Goal: Navigation & Orientation: Understand site structure

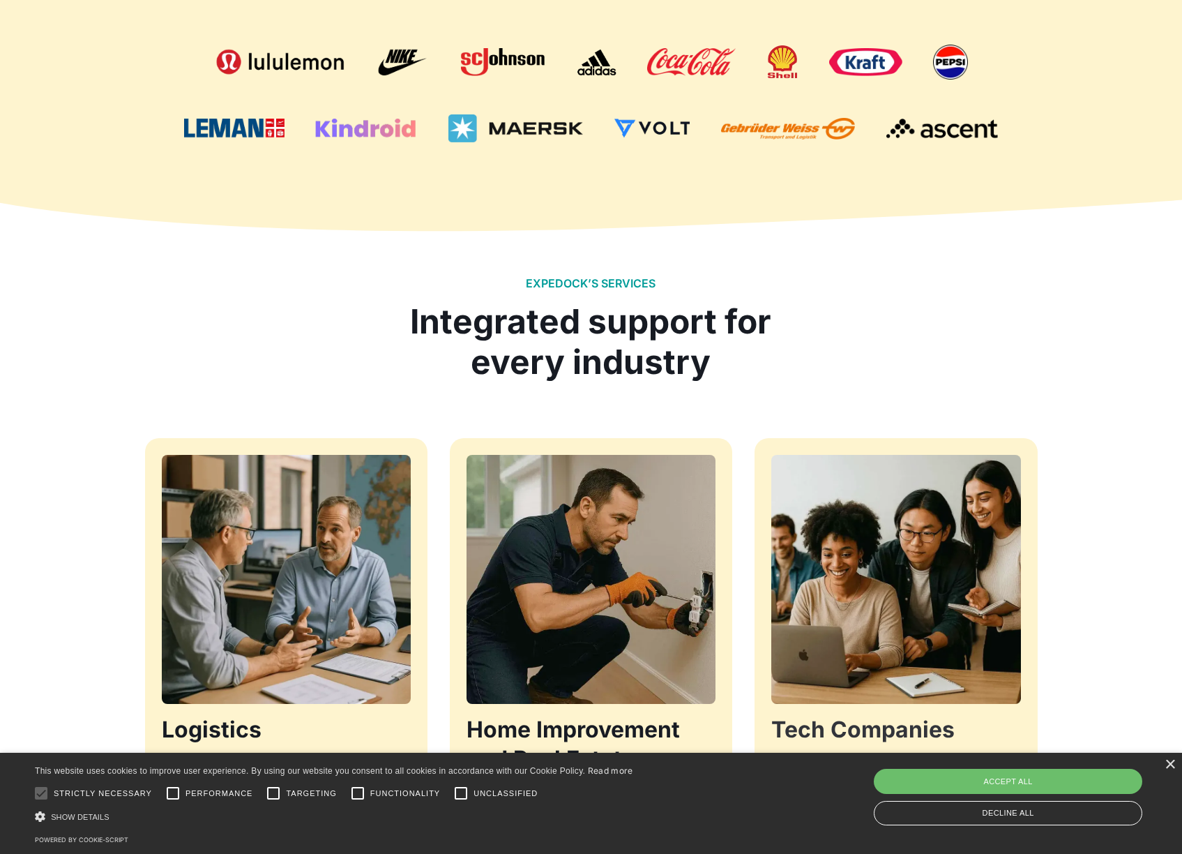
scroll to position [1194, 0]
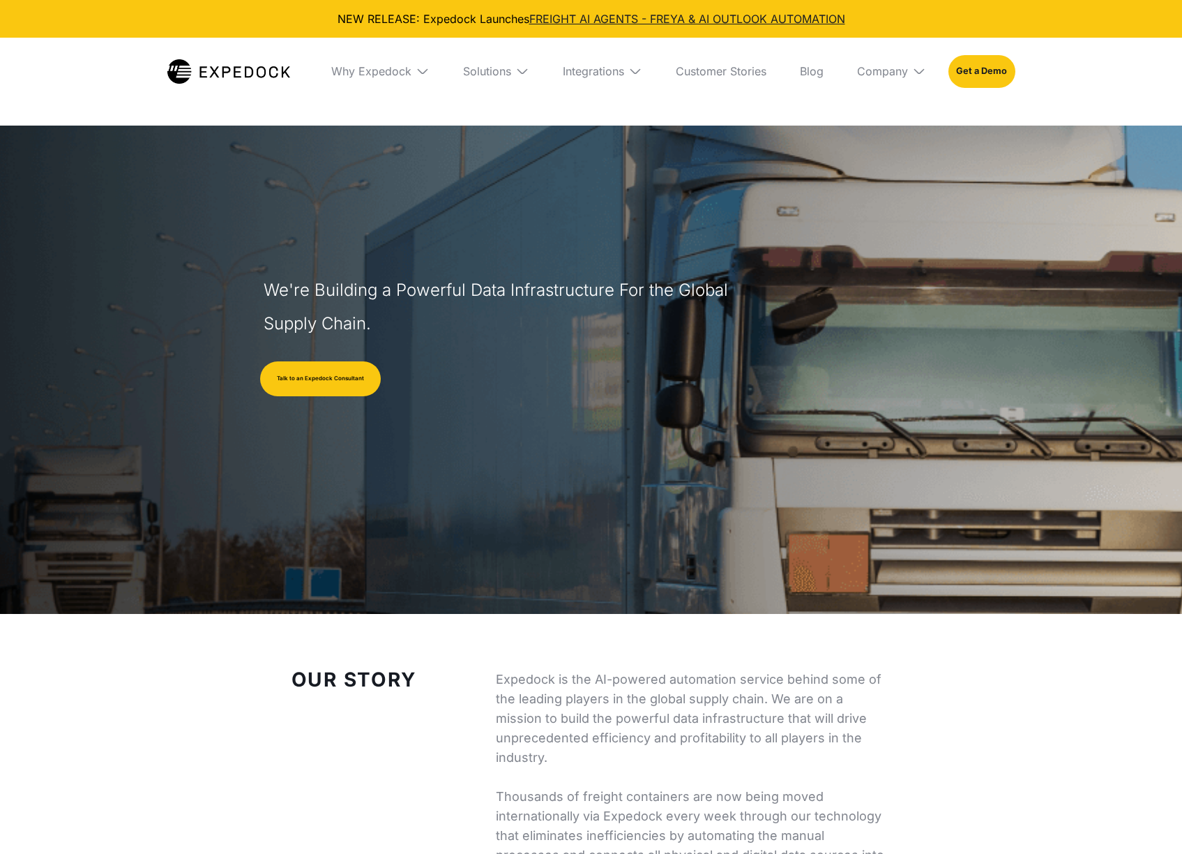
select select
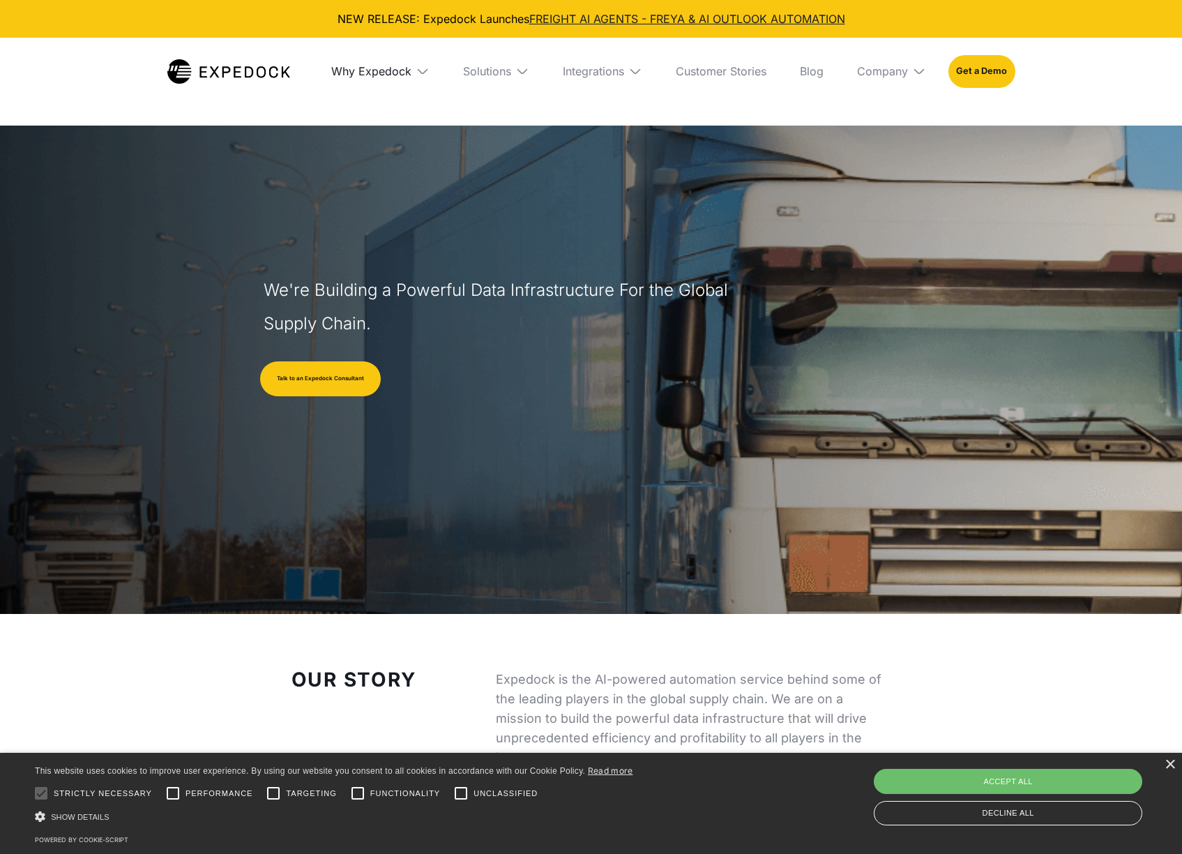
click at [388, 73] on div "Why Expedock" at bounding box center [371, 71] width 80 height 14
